Goal: Task Accomplishment & Management: Use online tool/utility

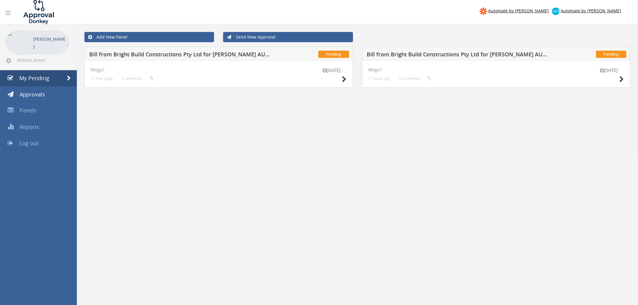
click at [342, 78] on div "[DATE]" at bounding box center [332, 75] width 30 height 17
click at [344, 76] on icon at bounding box center [344, 79] width 5 height 6
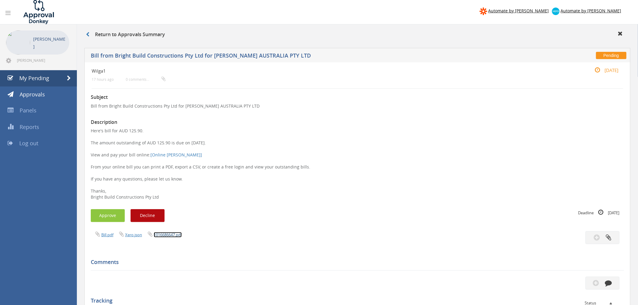
click at [170, 233] on link "1016686647.pdf" at bounding box center [168, 234] width 28 height 5
click at [108, 213] on button "Approve" at bounding box center [108, 215] width 34 height 13
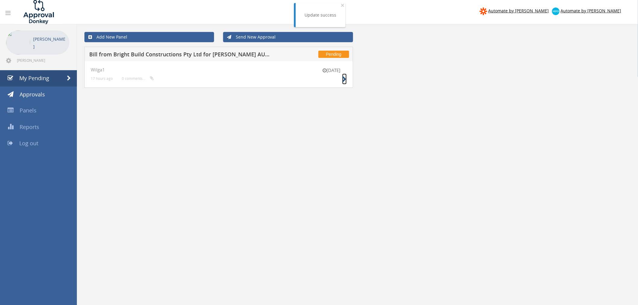
click at [345, 80] on icon at bounding box center [344, 79] width 5 height 6
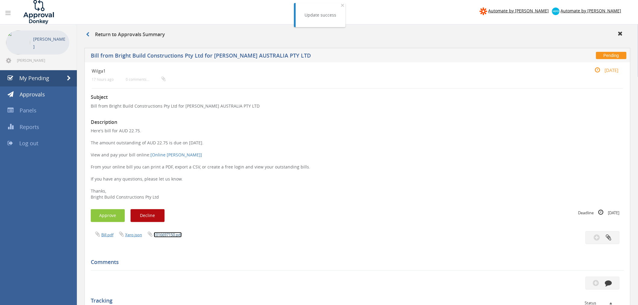
click at [170, 236] on link "1016697150.pdf" at bounding box center [168, 234] width 28 height 5
click at [112, 217] on button "Approve" at bounding box center [108, 215] width 34 height 13
